Goal: Check status: Check status

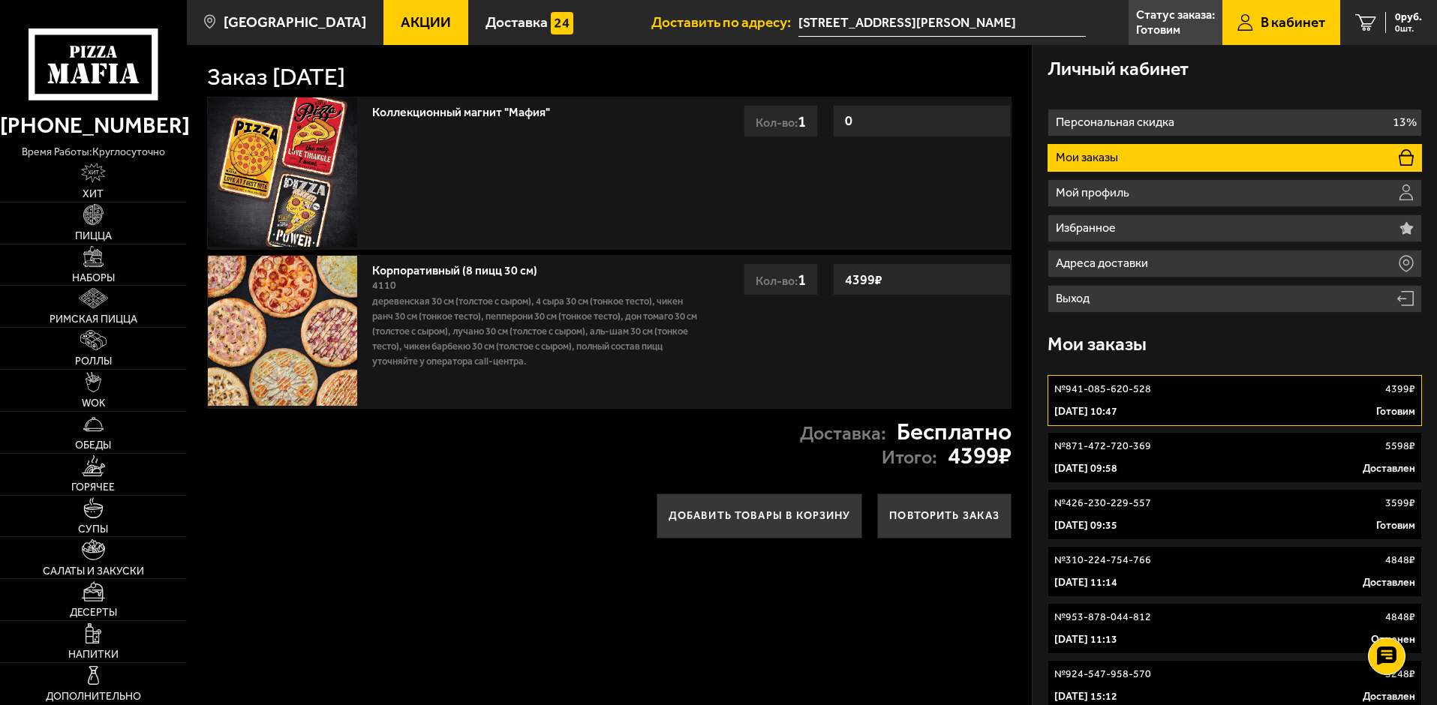
click at [1166, 398] on link "№ 941-085-620-528 4399 ₽ [DATE] 10:47 Готовим" at bounding box center [1234, 400] width 374 height 51
click at [1117, 520] on p "[DATE] 09:35" at bounding box center [1085, 525] width 63 height 15
click at [1144, 518] on link "№ 426-230-229-557 3599 ₽ [DATE] 09:35 Готовим" at bounding box center [1234, 514] width 374 height 51
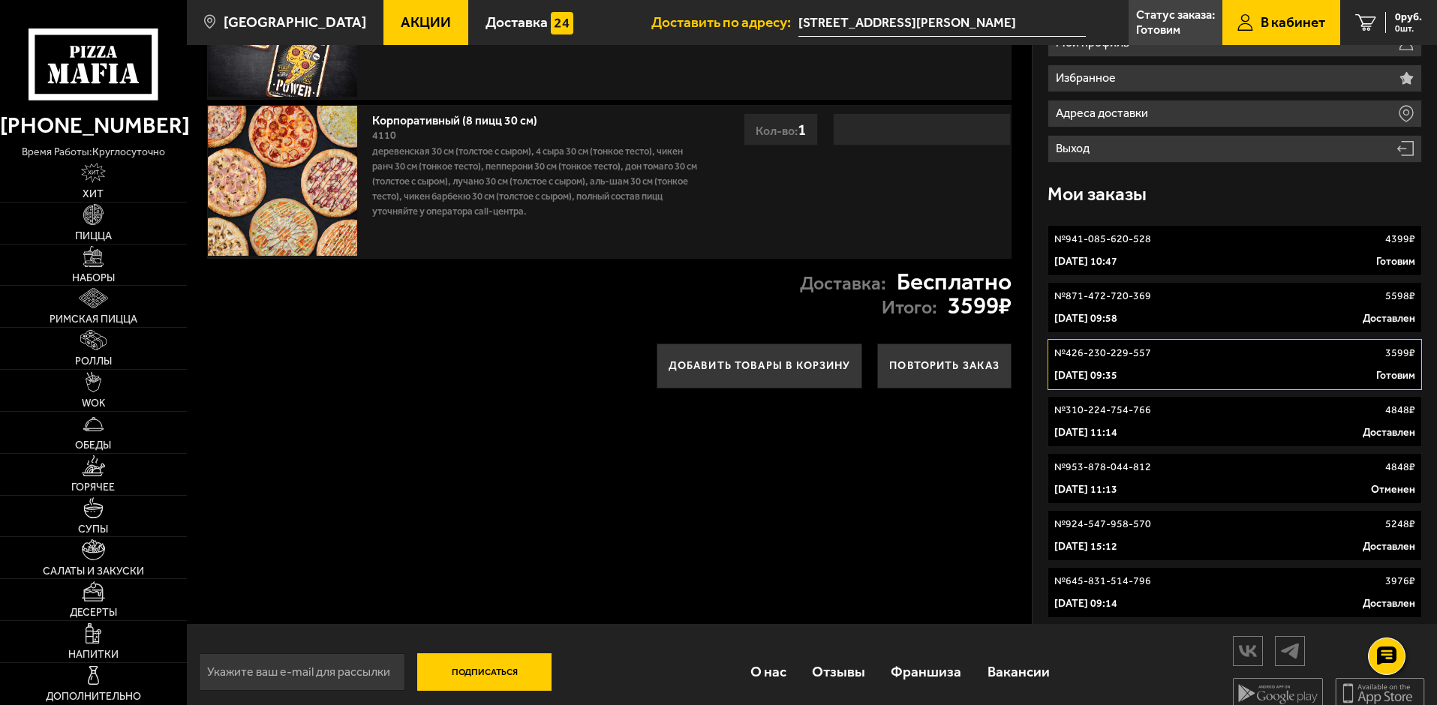
click at [1108, 428] on p "[DATE] 11:14" at bounding box center [1085, 432] width 63 height 15
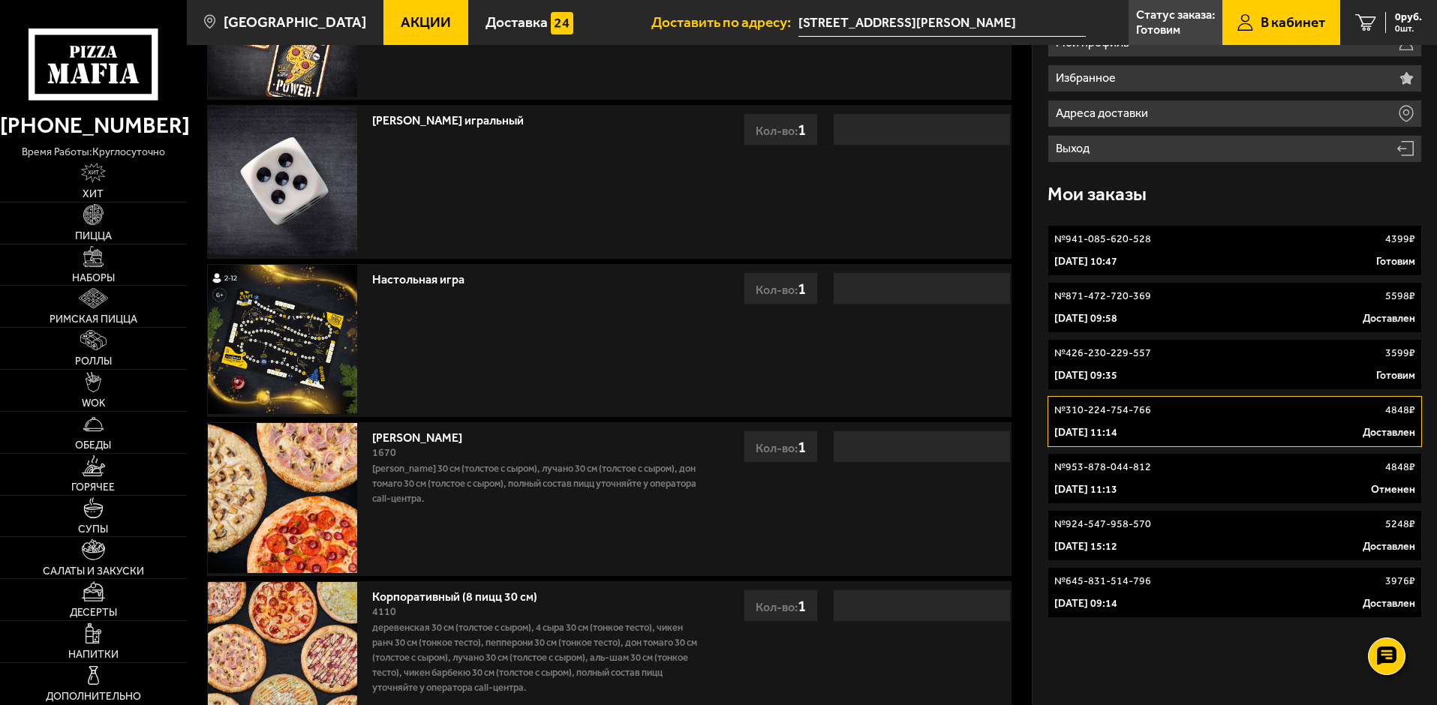
scroll to position [225, 0]
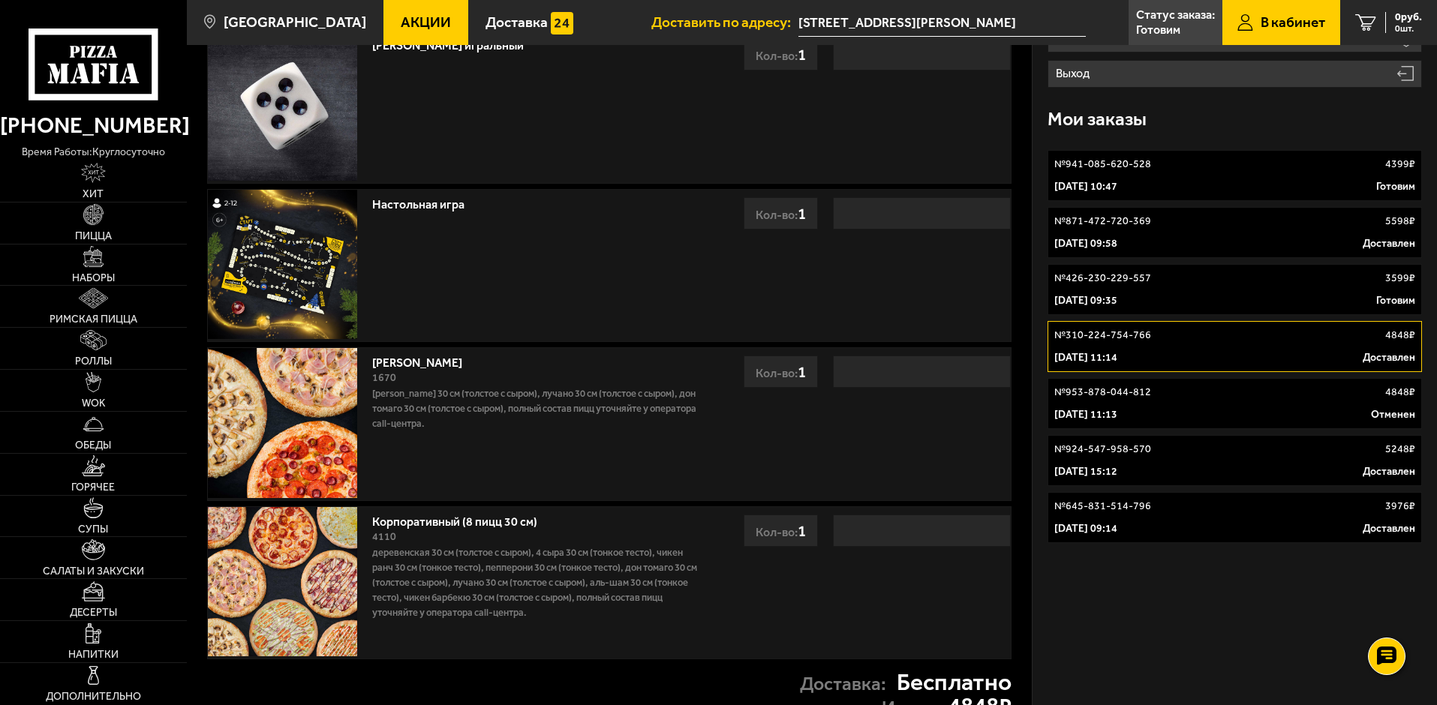
click at [1117, 412] on p "[DATE] 11:13" at bounding box center [1085, 414] width 63 height 15
click at [1117, 356] on p "[DATE] 11:14" at bounding box center [1085, 357] width 63 height 15
click at [1117, 410] on p "[DATE] 11:13" at bounding box center [1085, 414] width 63 height 15
click at [1132, 341] on p "№ 310-224-754-766" at bounding box center [1102, 335] width 97 height 15
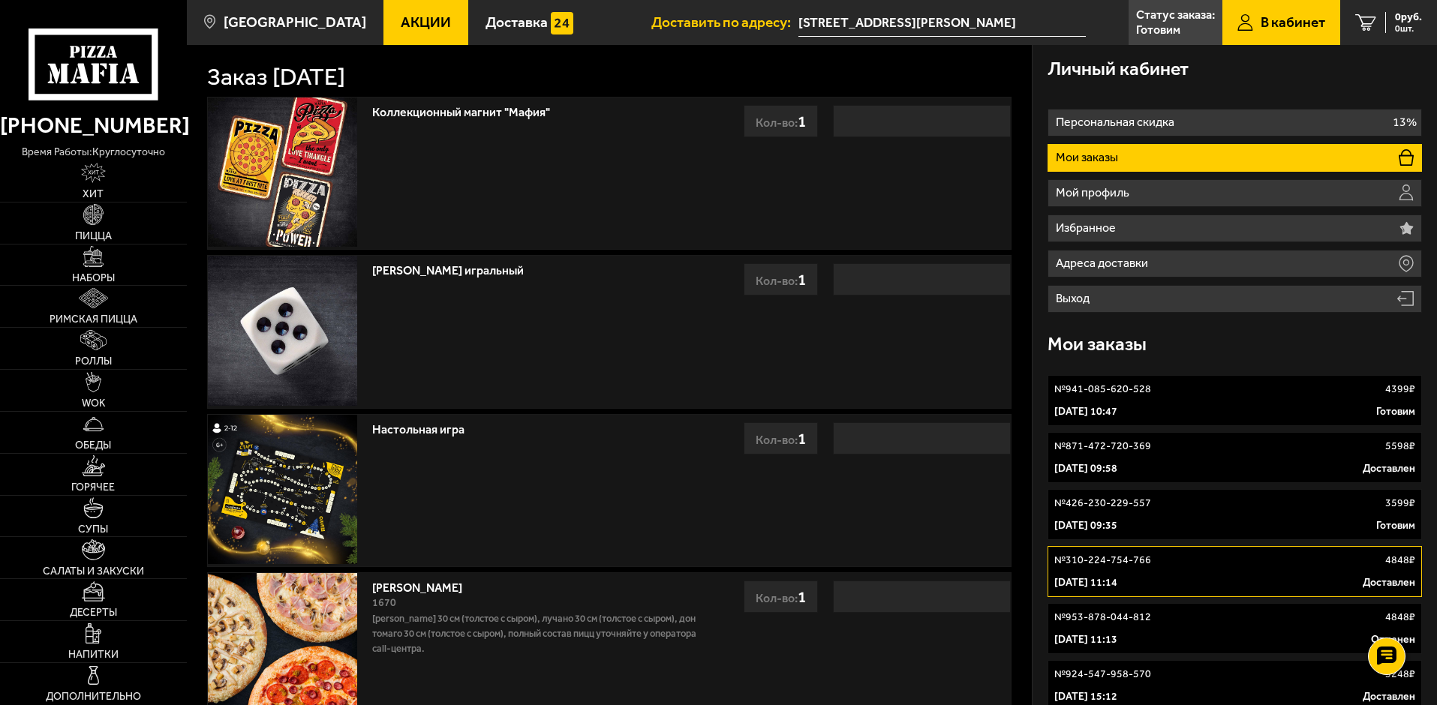
click at [1111, 397] on link "№ 941-085-620-528 4399 ₽ [DATE] 10:47 Готовим" at bounding box center [1234, 400] width 374 height 51
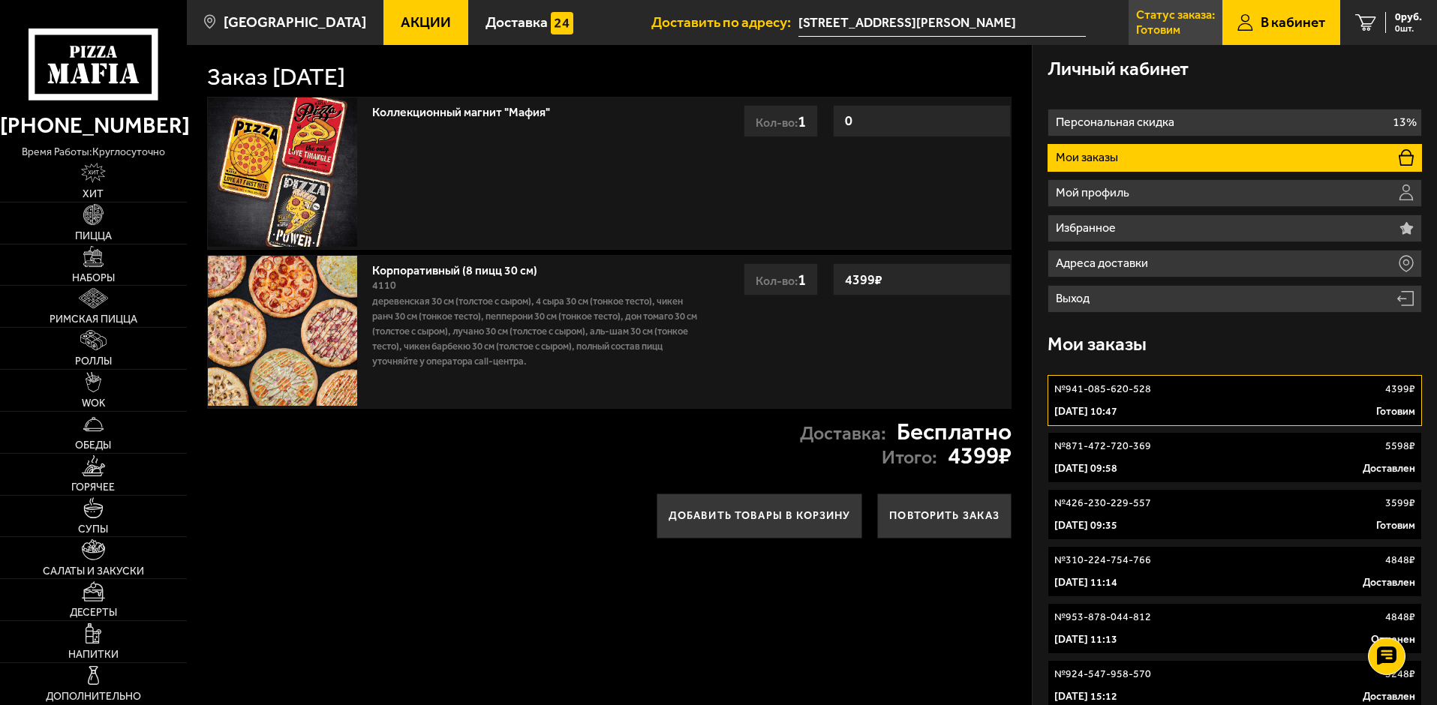
click at [1167, 24] on p "Готовим" at bounding box center [1158, 30] width 44 height 12
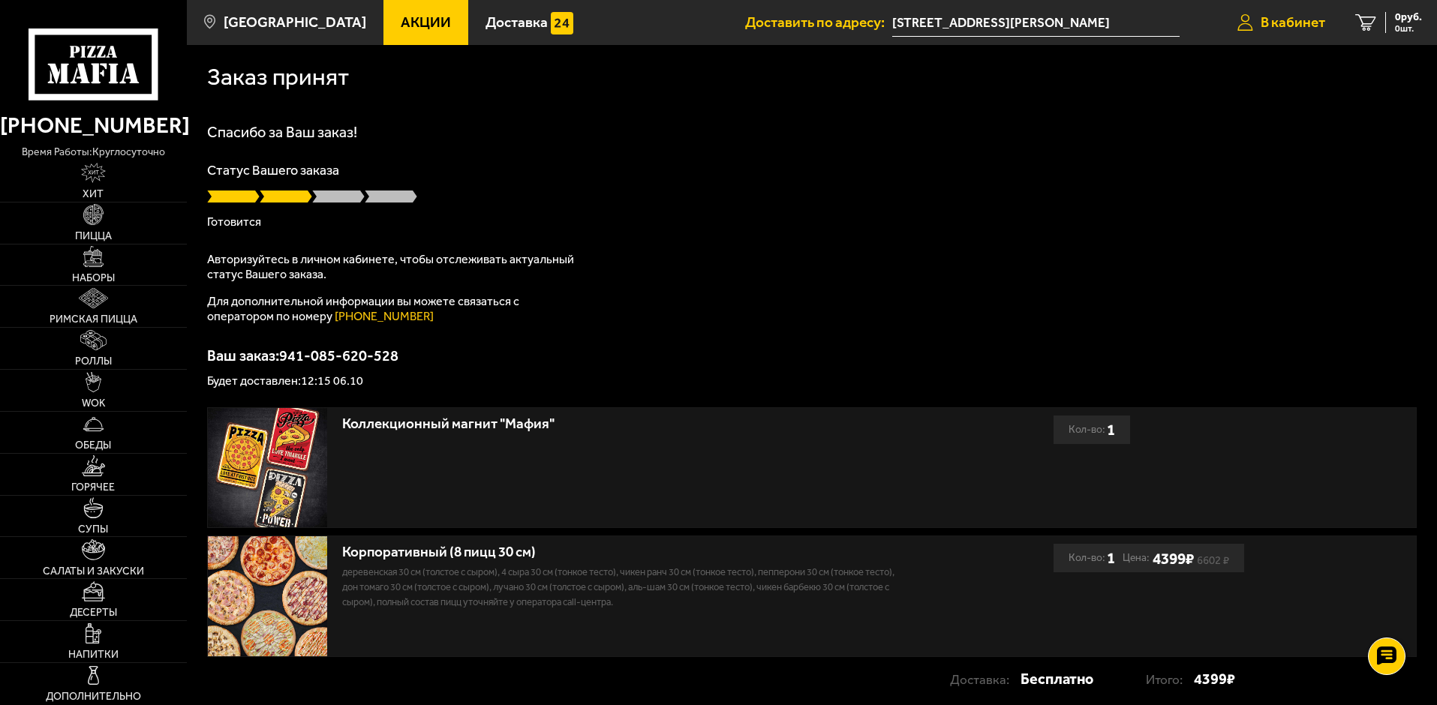
click at [1279, 21] on span "В кабинет" at bounding box center [1293, 22] width 65 height 14
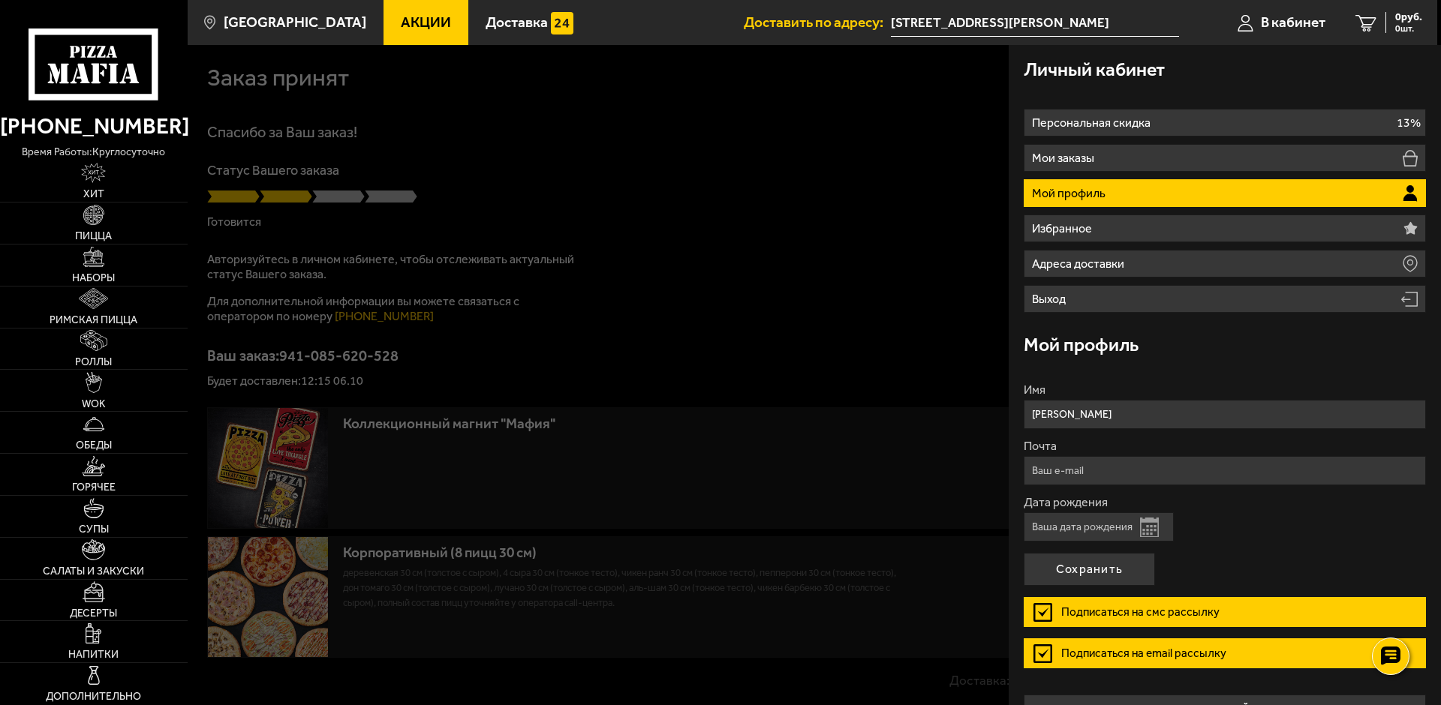
click at [1078, 531] on input "Дата рождения" at bounding box center [1098, 526] width 150 height 29
type input "04.10.1991"
click at [1050, 576] on button "Сохранить" at bounding box center [1088, 569] width 131 height 33
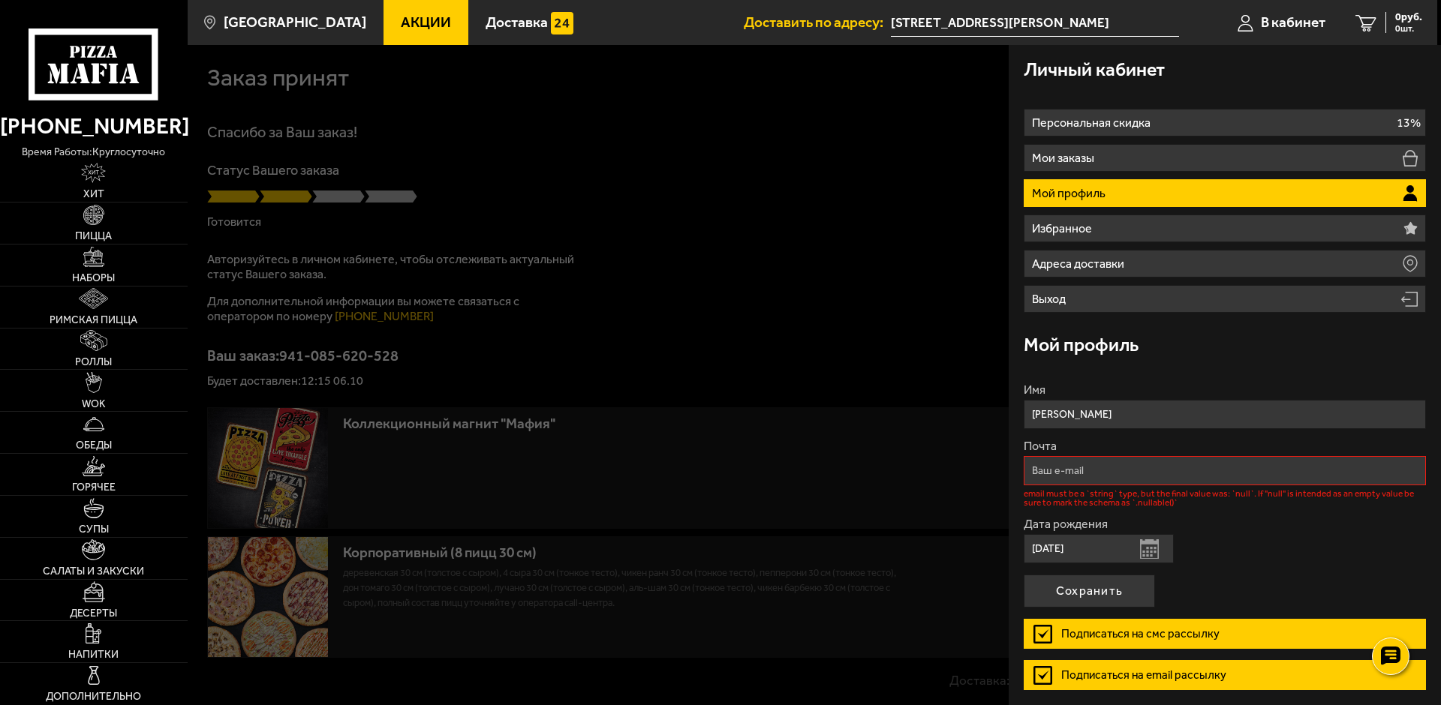
click at [1069, 466] on input "Почта" at bounding box center [1224, 470] width 402 height 29
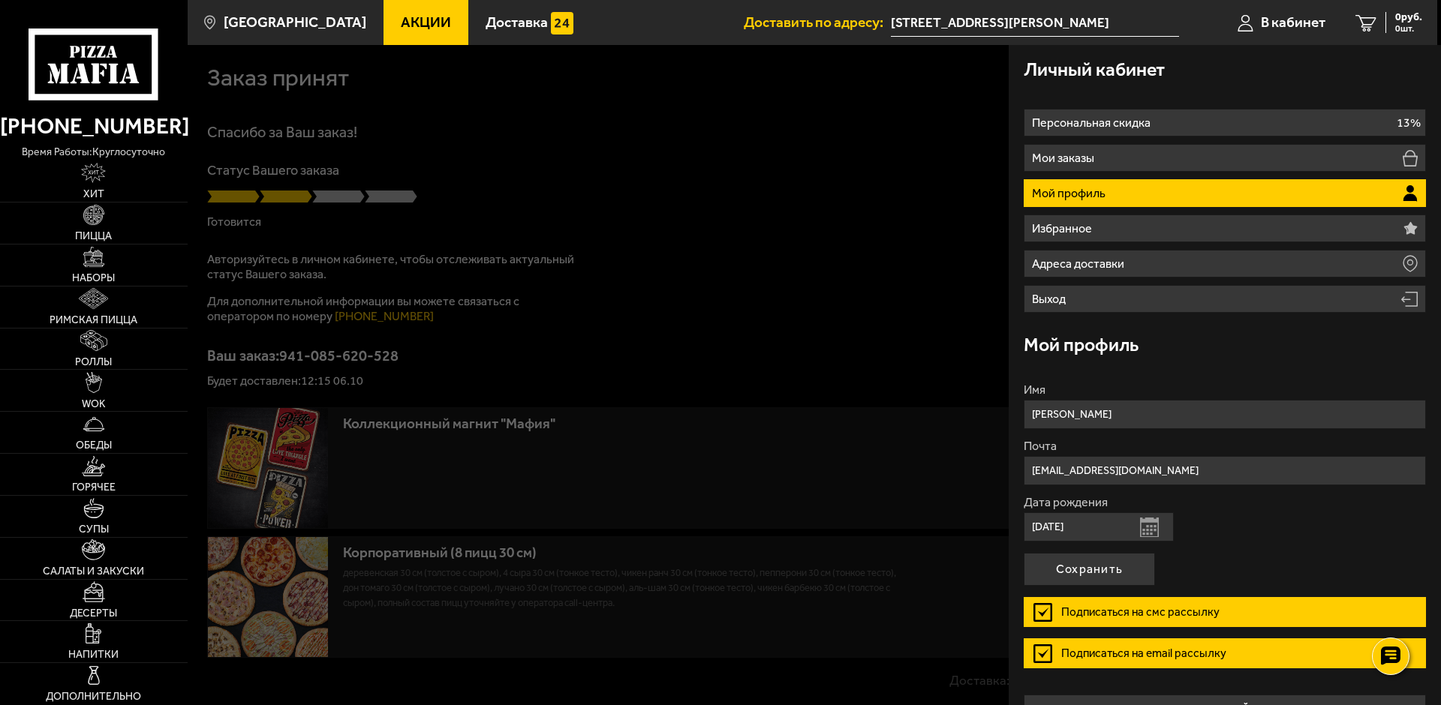
drag, startPoint x: 1063, startPoint y: 469, endPoint x: 1086, endPoint y: 472, distance: 22.7
click at [1086, 472] on input "woozz-work@mail.ru" at bounding box center [1224, 470] width 402 height 29
type input "woozz@mail.ru"
click at [1083, 564] on button "Сохранить" at bounding box center [1088, 569] width 131 height 33
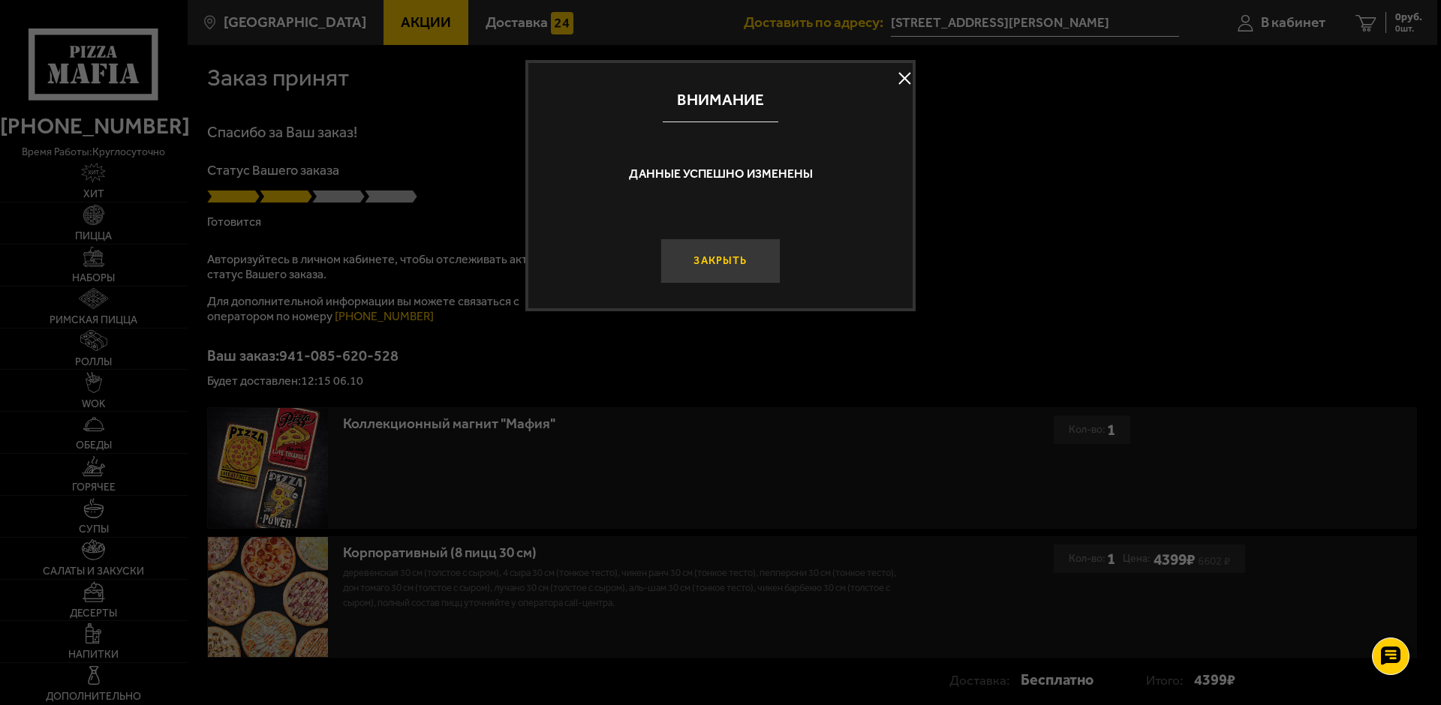
click at [739, 267] on button "Закрыть" at bounding box center [720, 261] width 120 height 45
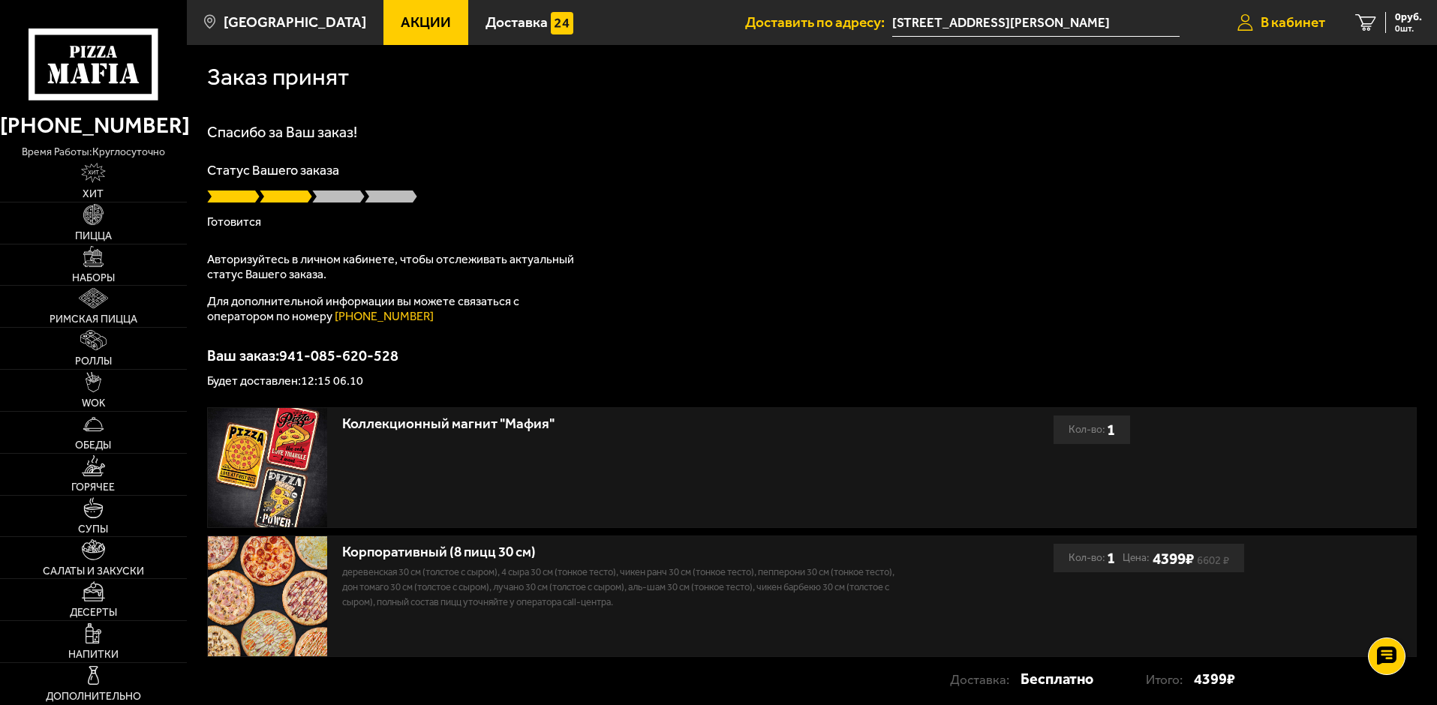
click at [1273, 27] on span "В кабинет" at bounding box center [1293, 22] width 65 height 14
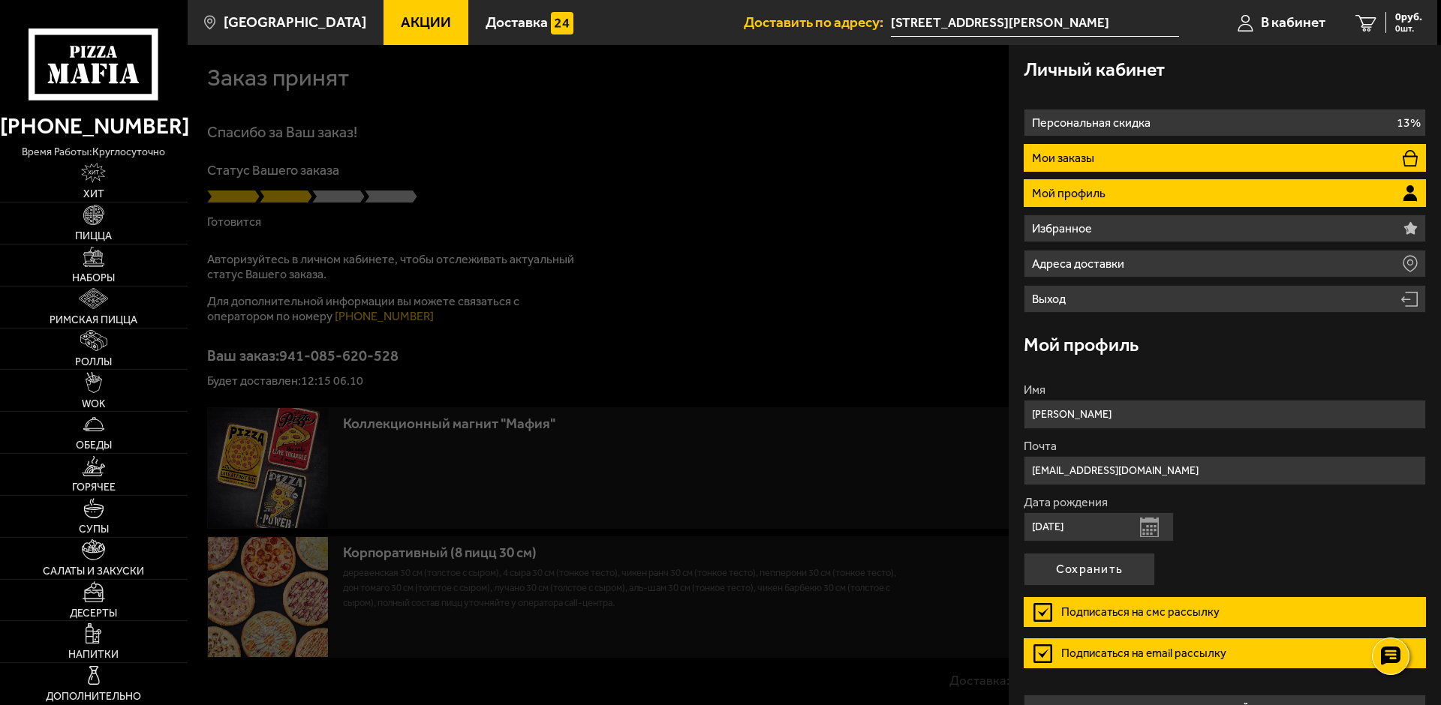
click at [1080, 152] on p "Мои заказы" at bounding box center [1065, 158] width 66 height 12
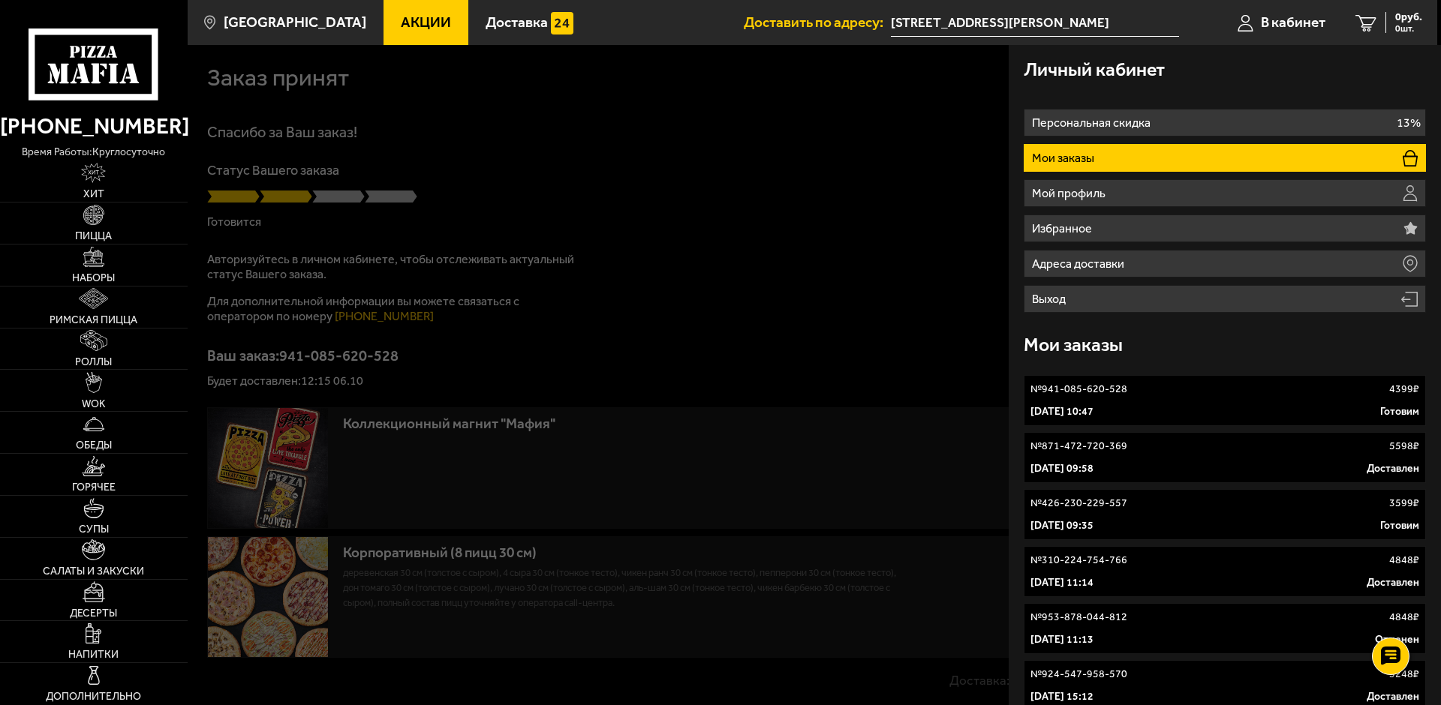
click at [1149, 397] on link "№ 941-085-620-528 4399 ₽ [DATE] 10:47 Готовим" at bounding box center [1224, 400] width 402 height 51
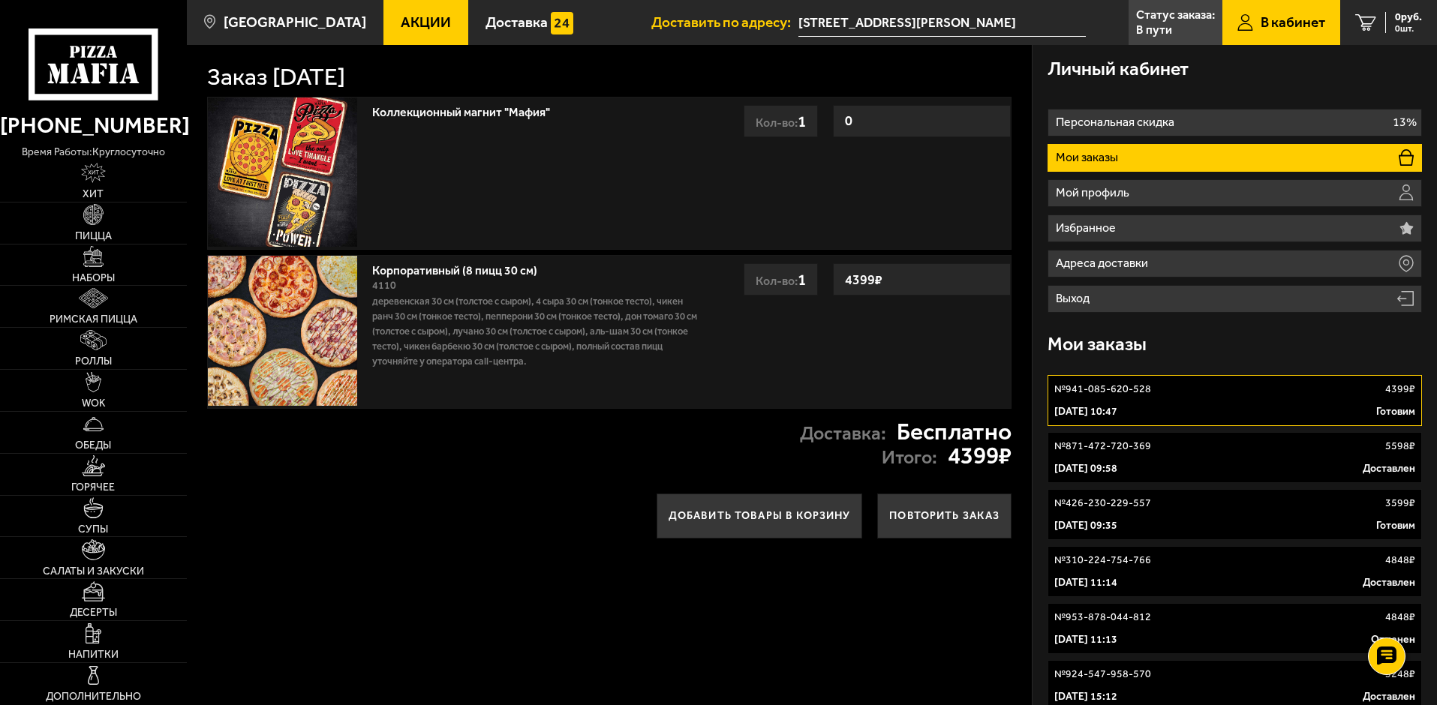
click at [1133, 402] on link "№ 941-085-620-528 4399 ₽ [DATE] 10:47 Готовим" at bounding box center [1234, 400] width 374 height 51
click at [1132, 15] on link "Статус заказа: В пути" at bounding box center [1176, 22] width 94 height 45
